Goal: Information Seeking & Learning: Learn about a topic

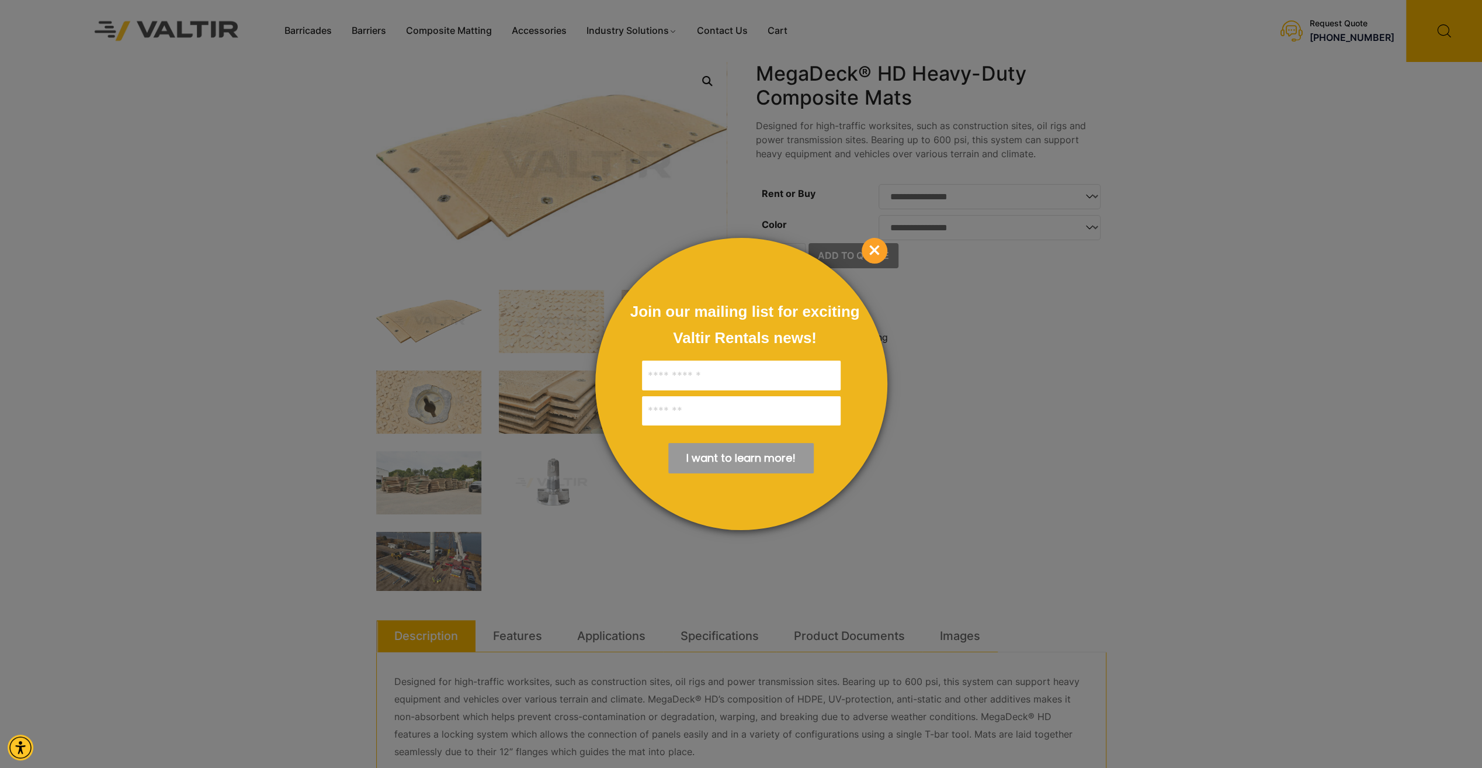
click at [878, 240] on span "×" at bounding box center [875, 251] width 26 height 26
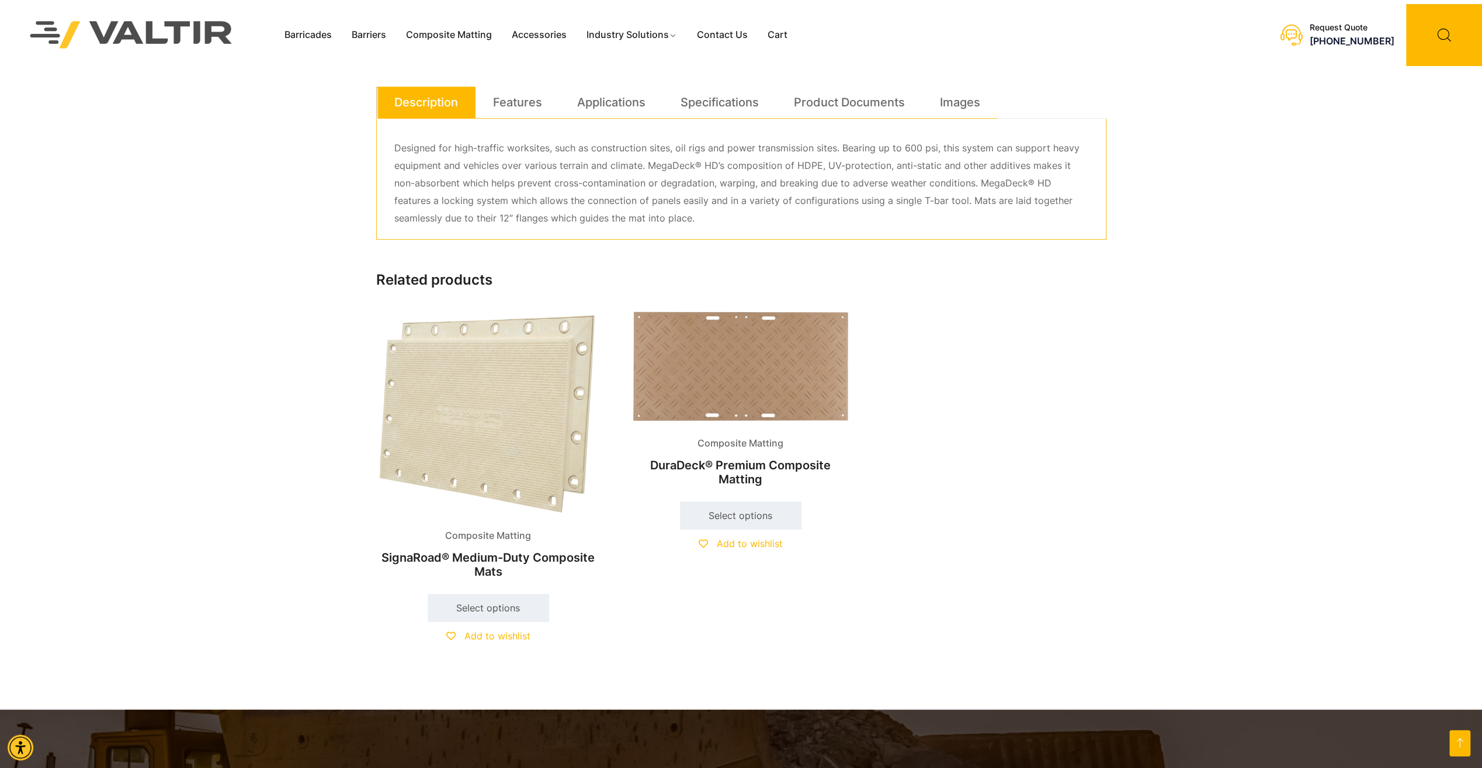
scroll to position [491, 0]
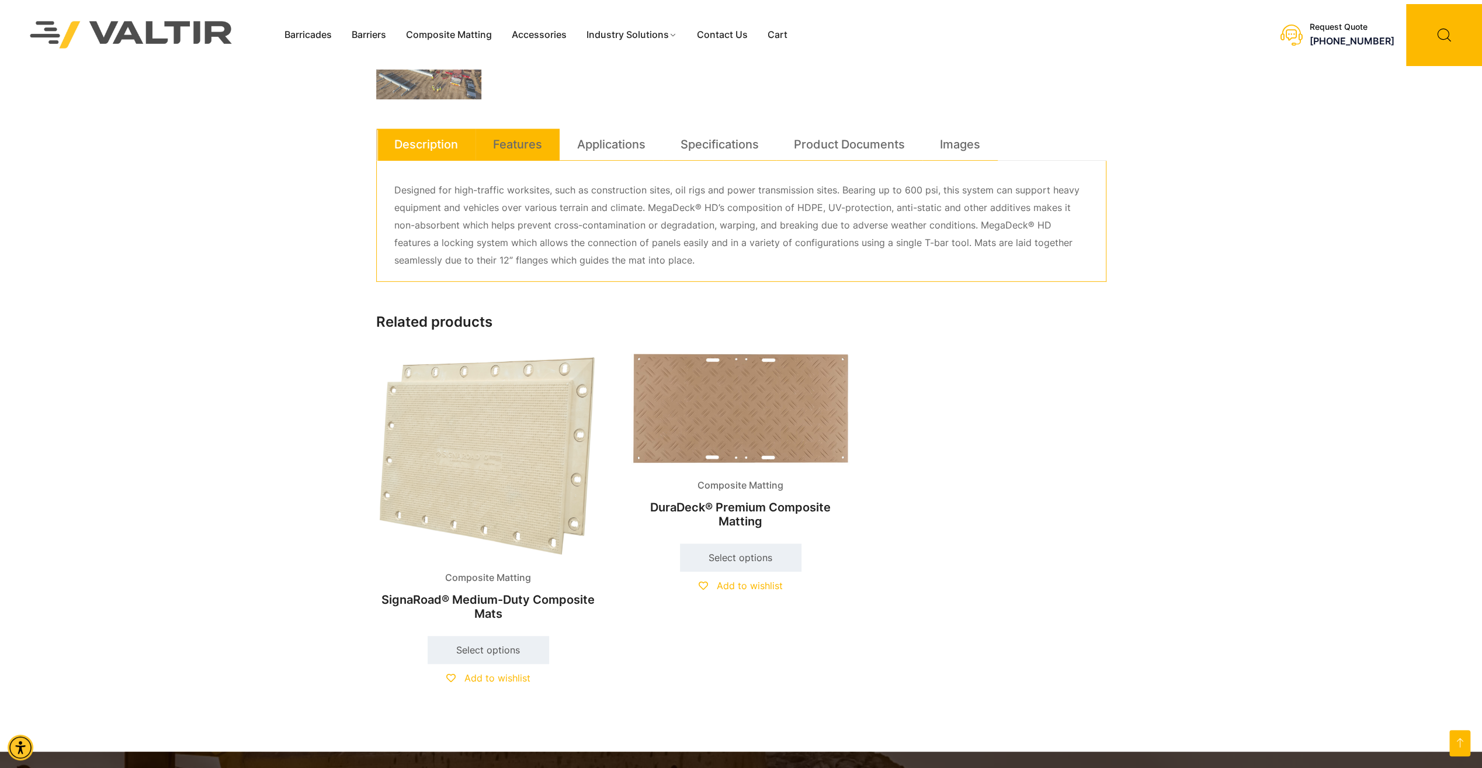
click at [505, 148] on link "Features" at bounding box center [517, 145] width 49 height 32
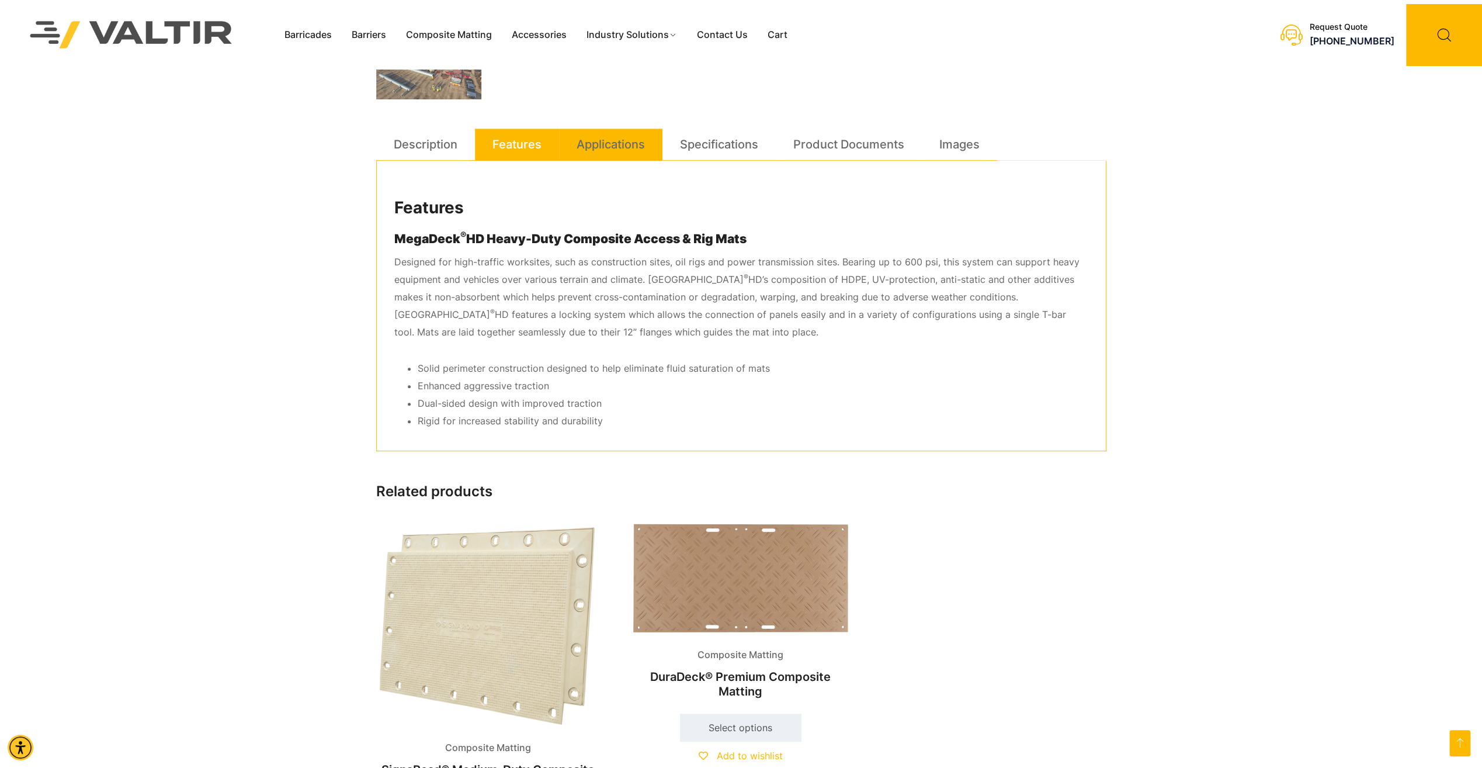
click at [594, 145] on link "Applications" at bounding box center [611, 145] width 68 height 32
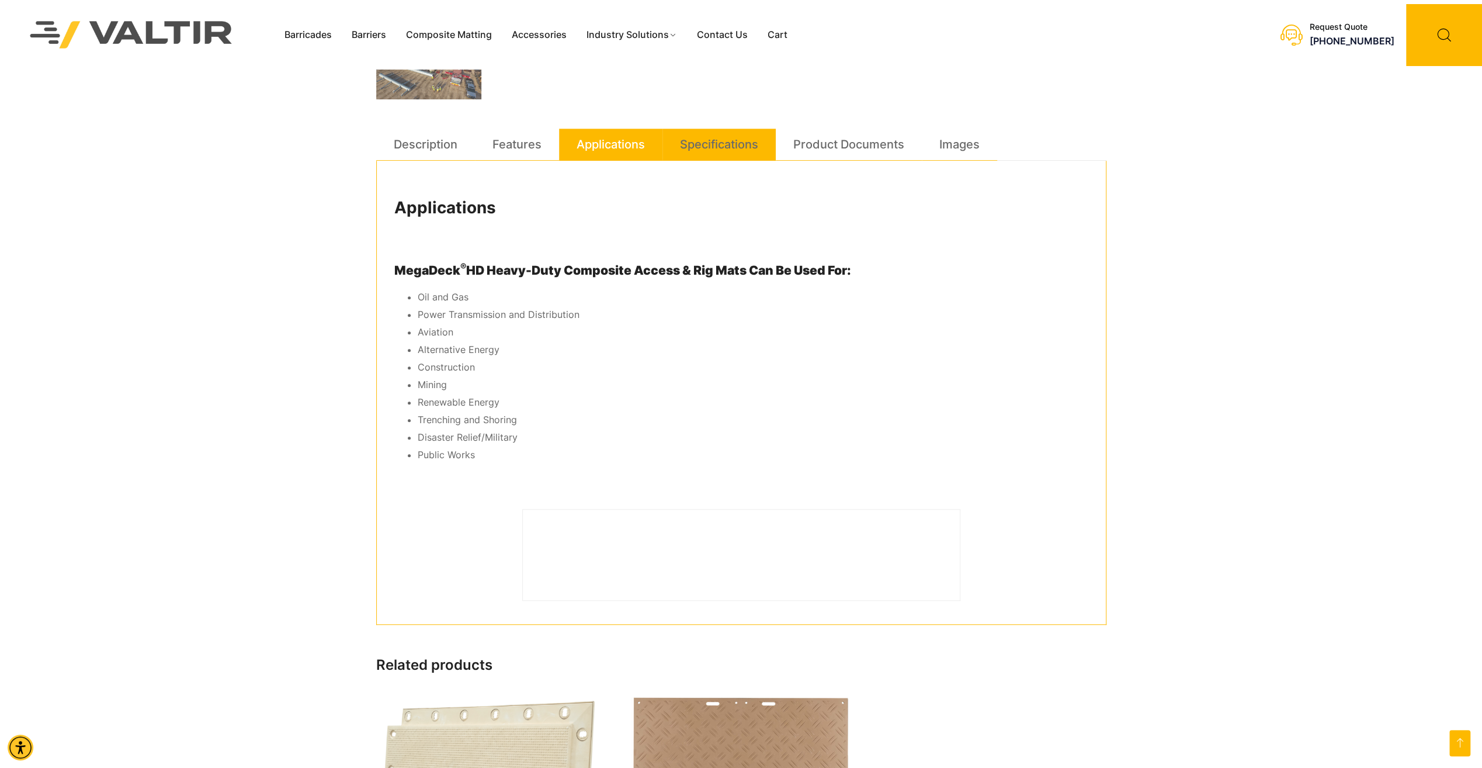
click at [714, 147] on link "Specifications" at bounding box center [719, 145] width 78 height 32
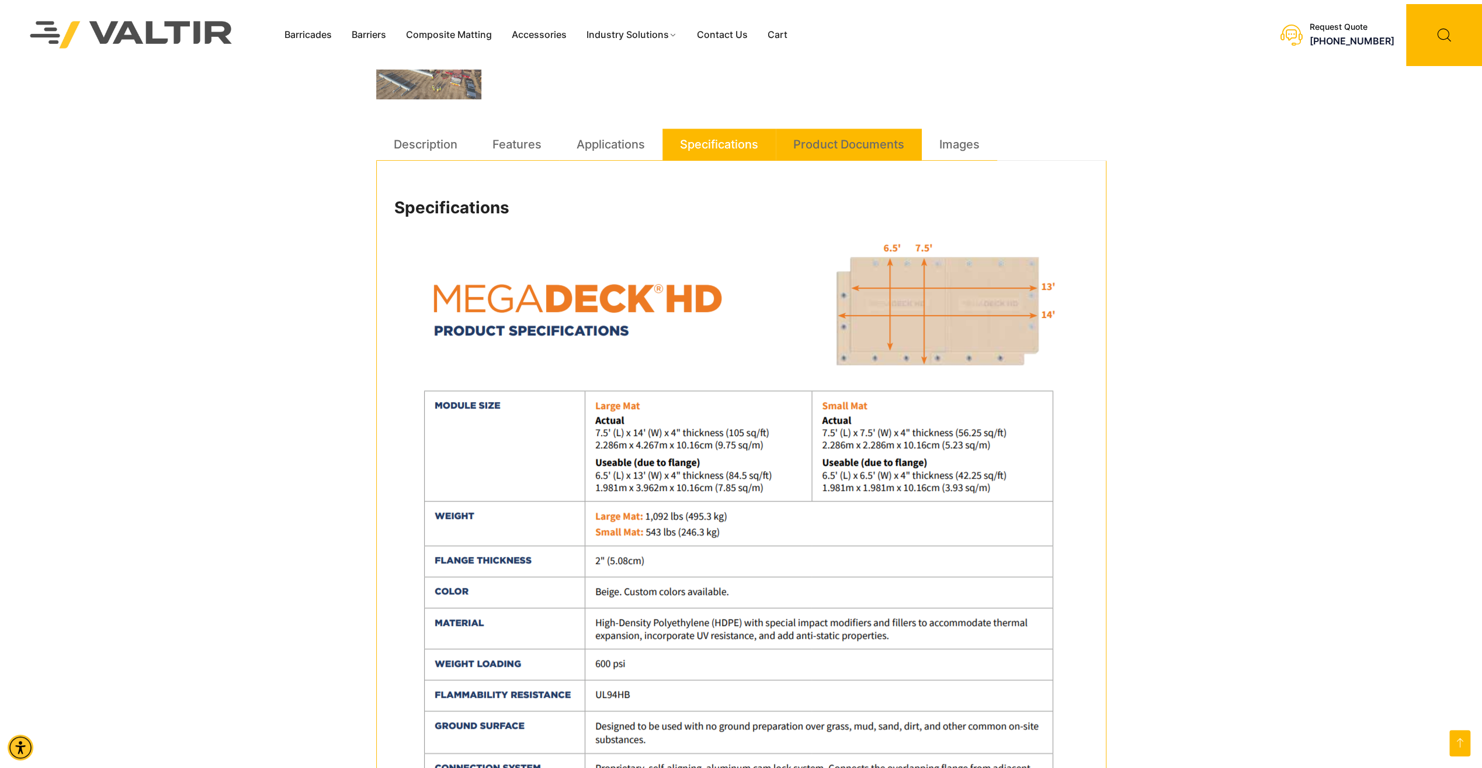
click at [885, 140] on link "Product Documents" at bounding box center [848, 145] width 111 height 32
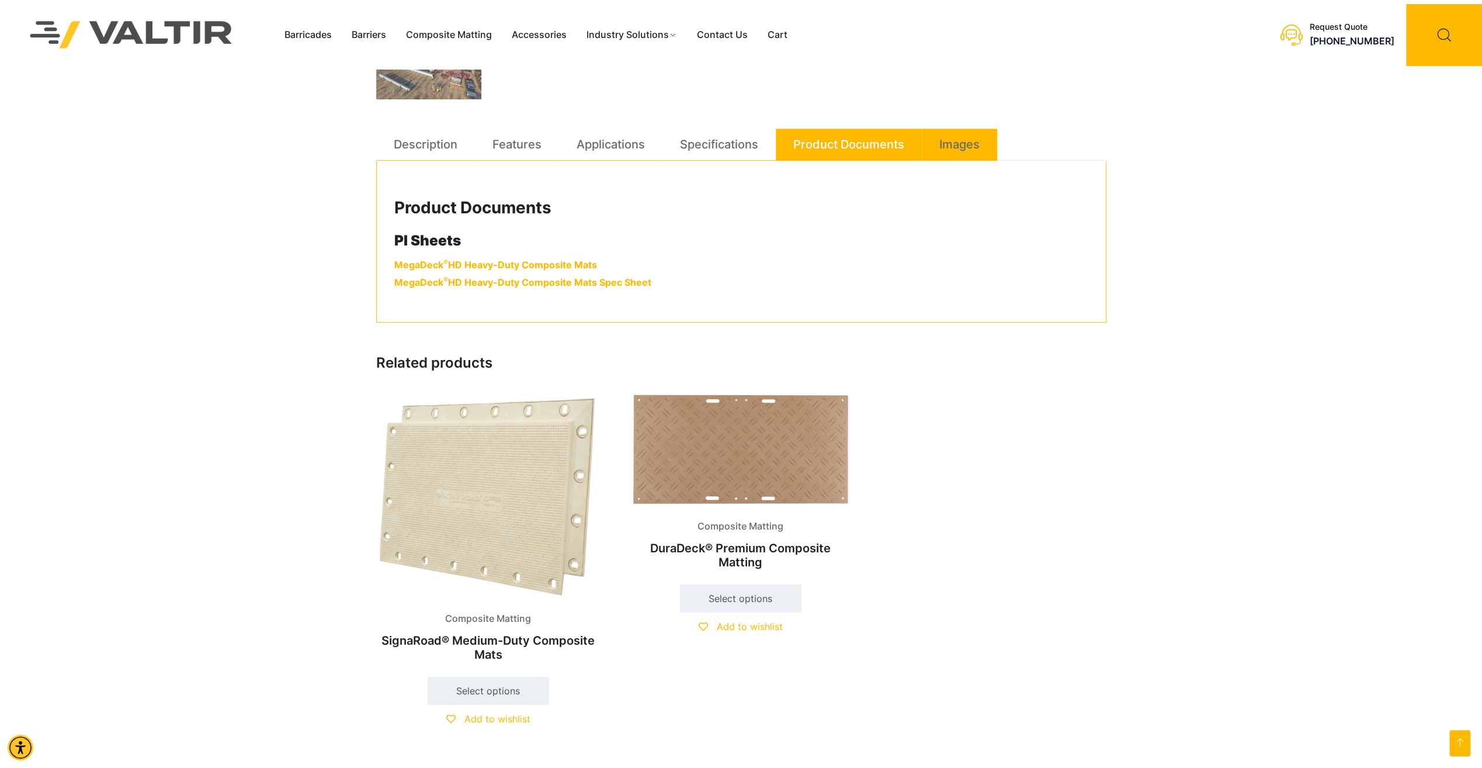
click at [975, 147] on link "Images" at bounding box center [960, 145] width 40 height 32
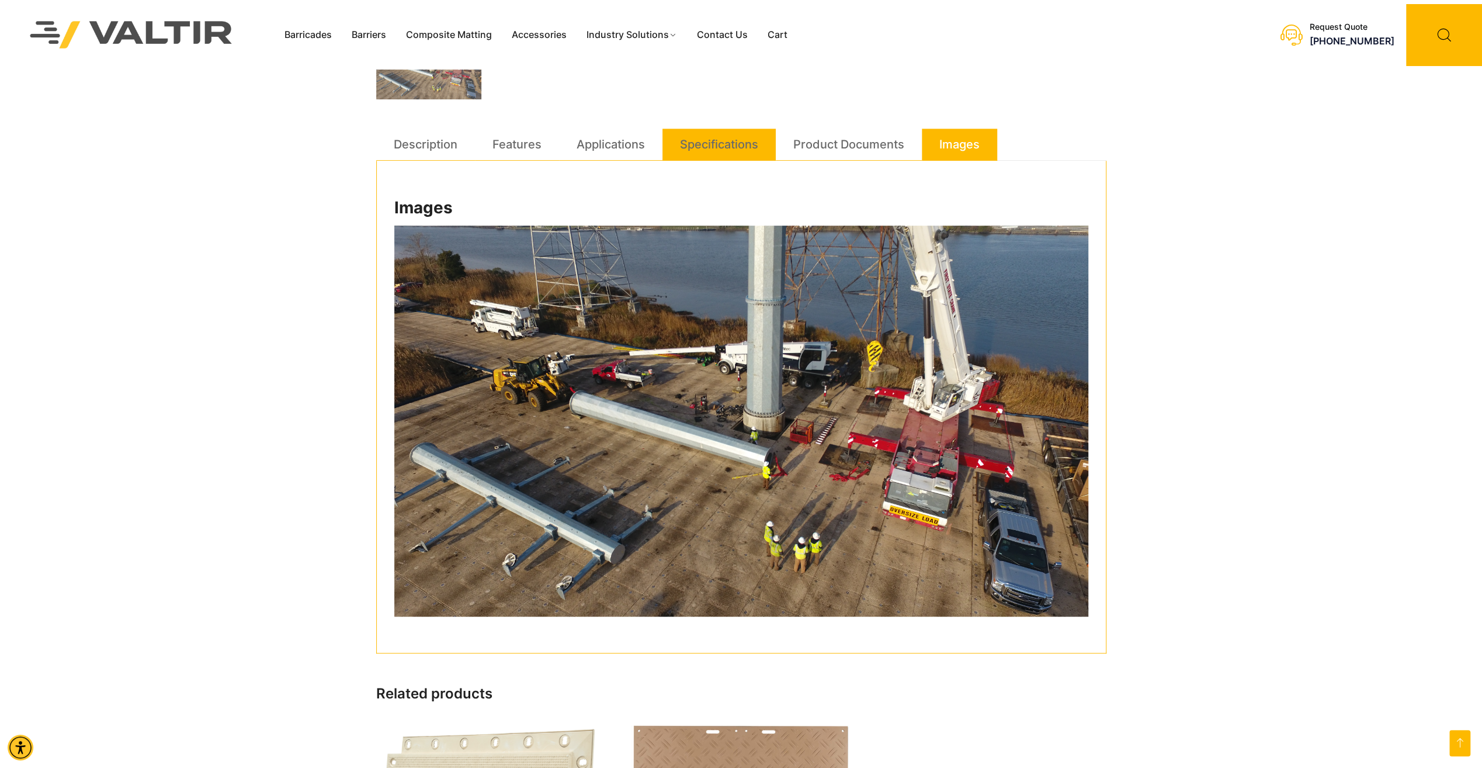
click at [729, 143] on link "Specifications" at bounding box center [719, 145] width 78 height 32
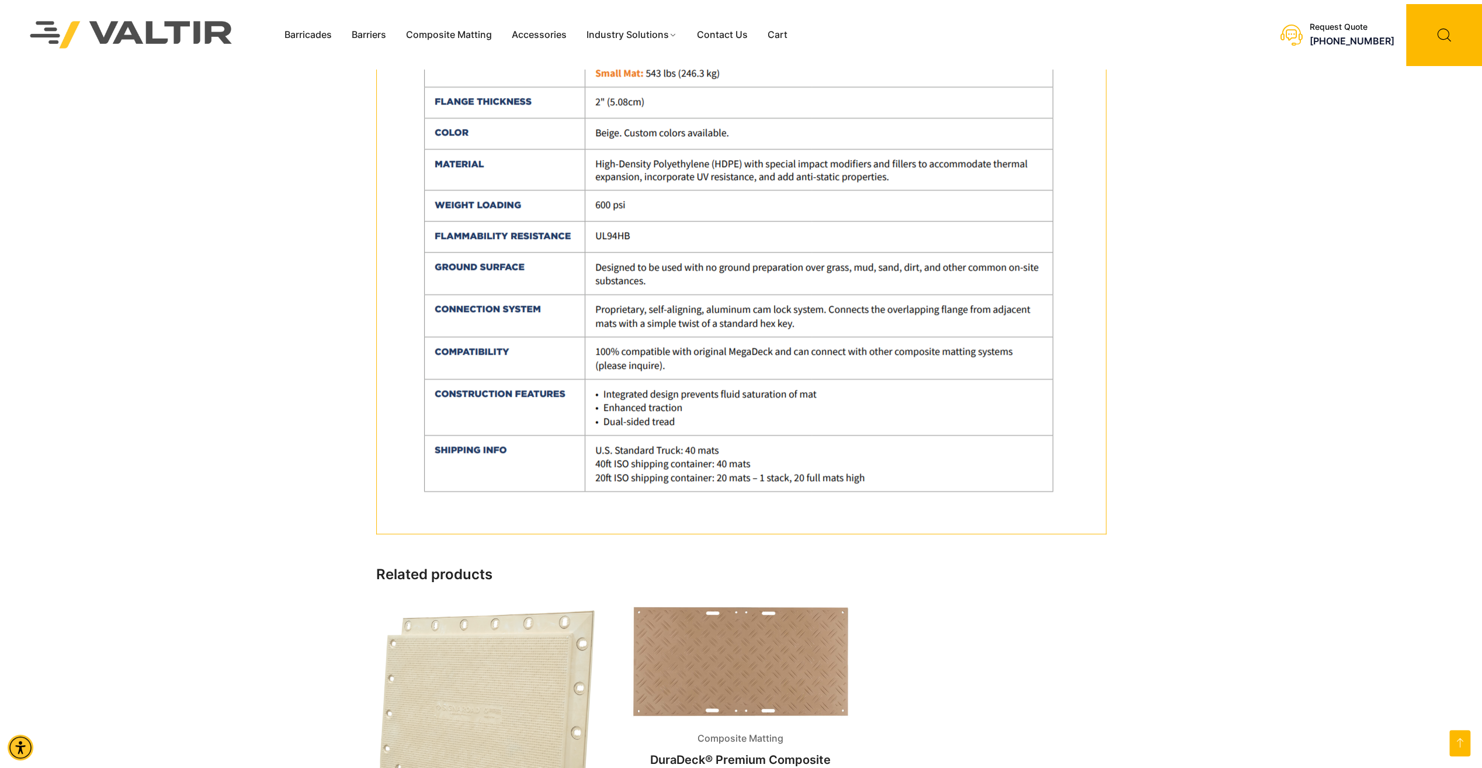
scroll to position [1193, 0]
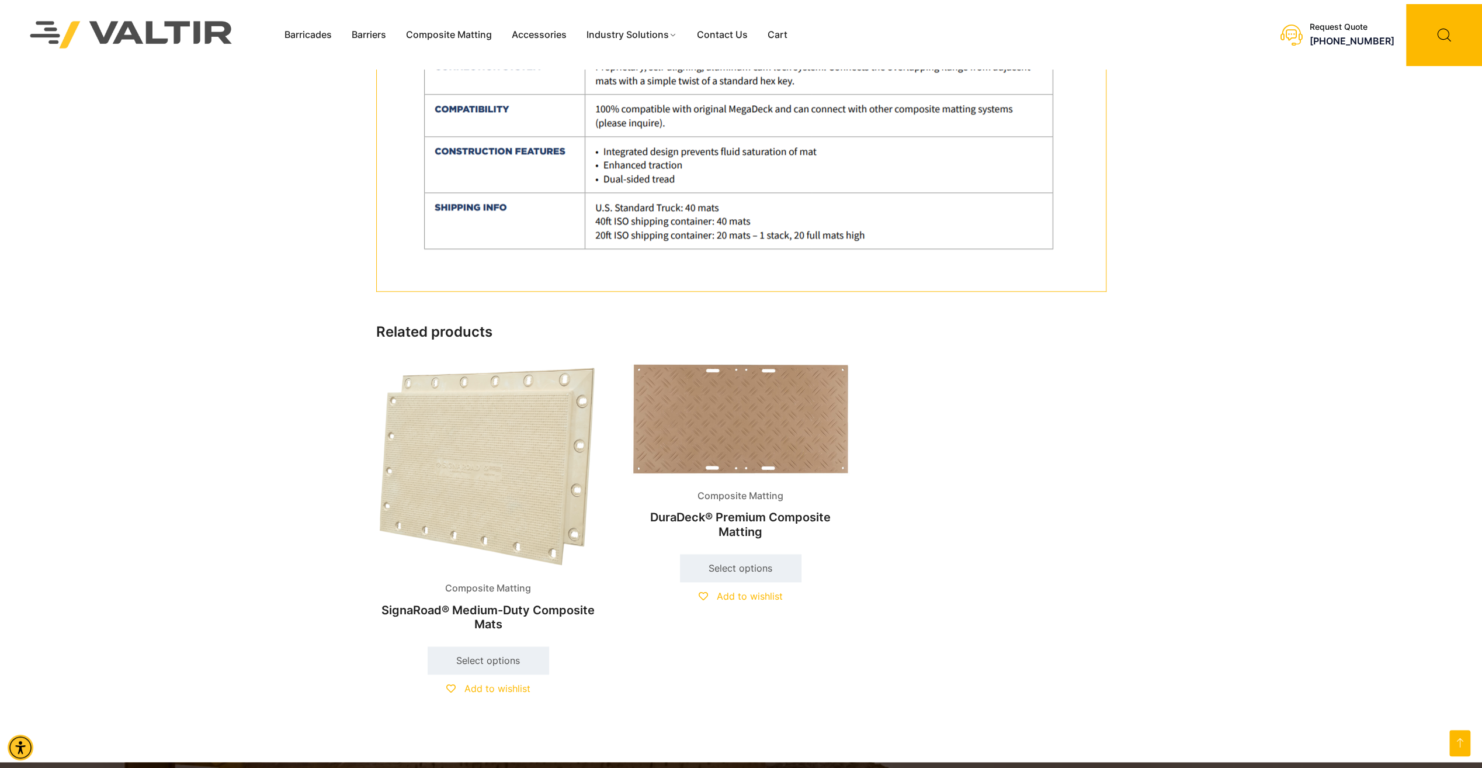
click at [449, 444] on img at bounding box center [488, 465] width 224 height 209
